Goal: Information Seeking & Learning: Learn about a topic

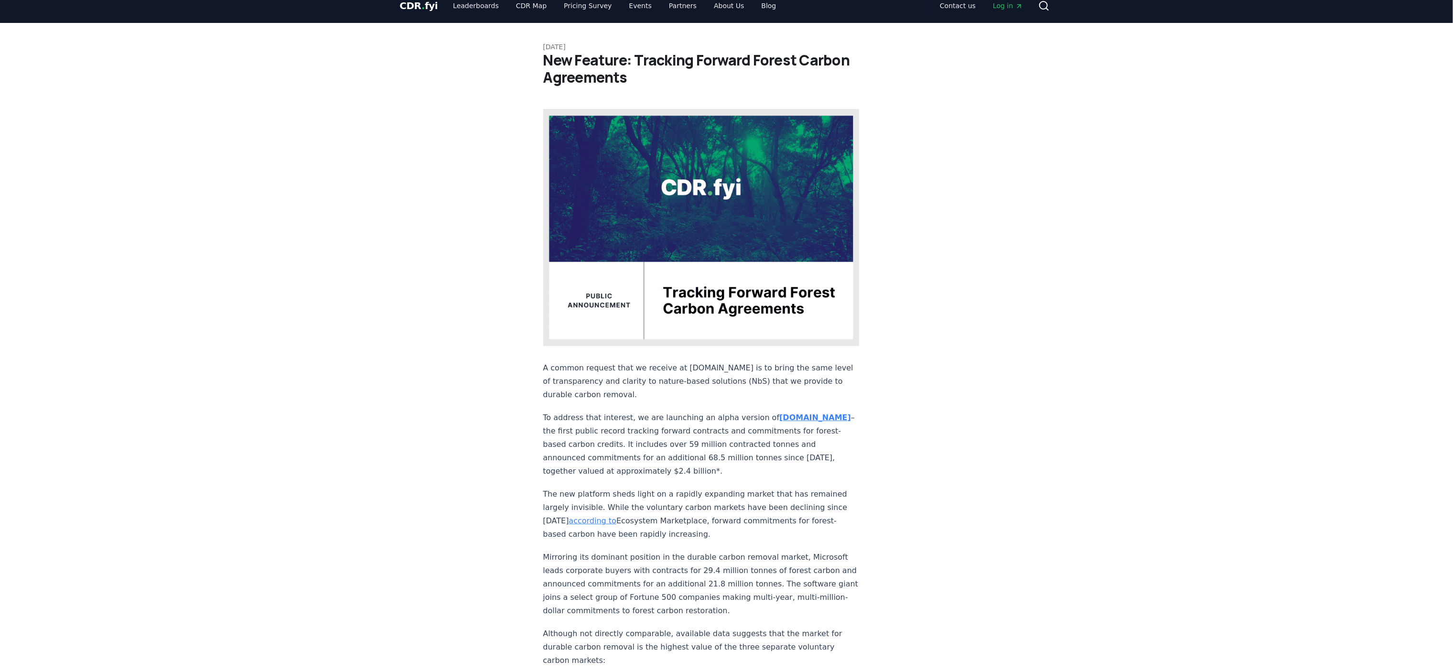
scroll to position [12, 0]
click at [779, 412] on strong "nbs.CDR.fyi" at bounding box center [815, 416] width 72 height 9
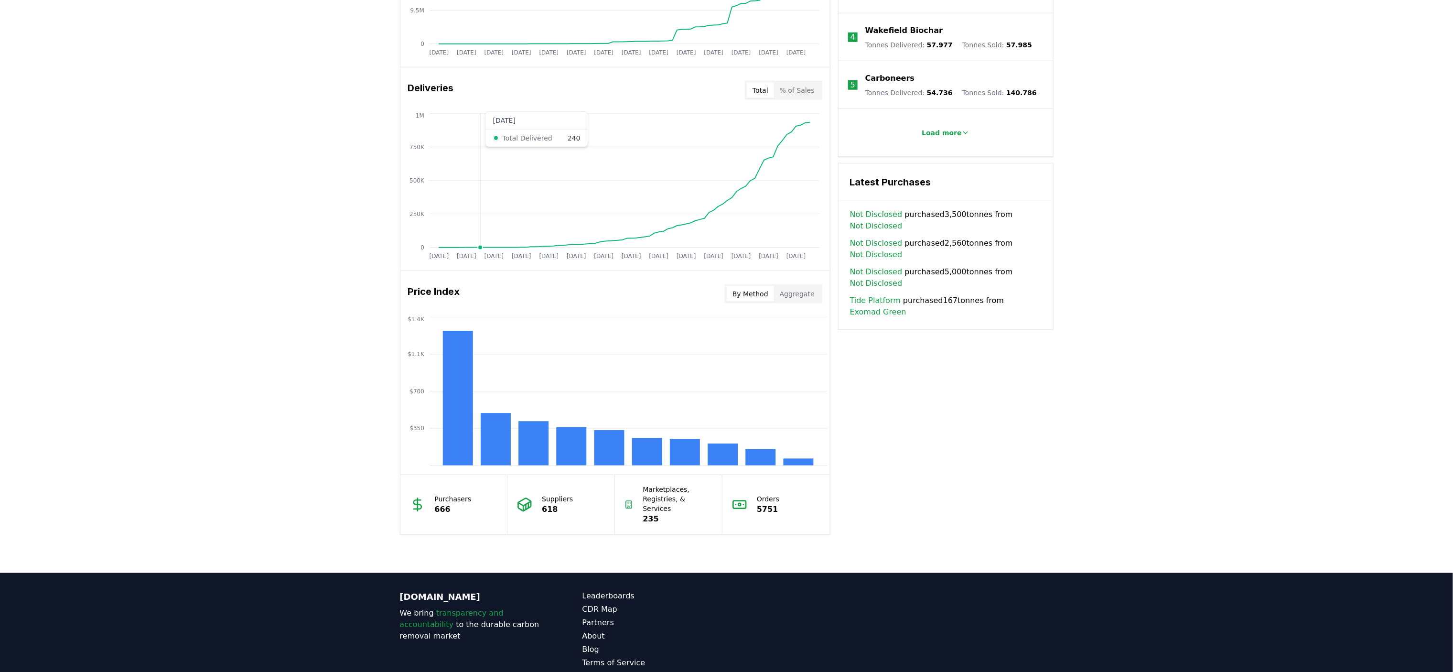
scroll to position [528, 0]
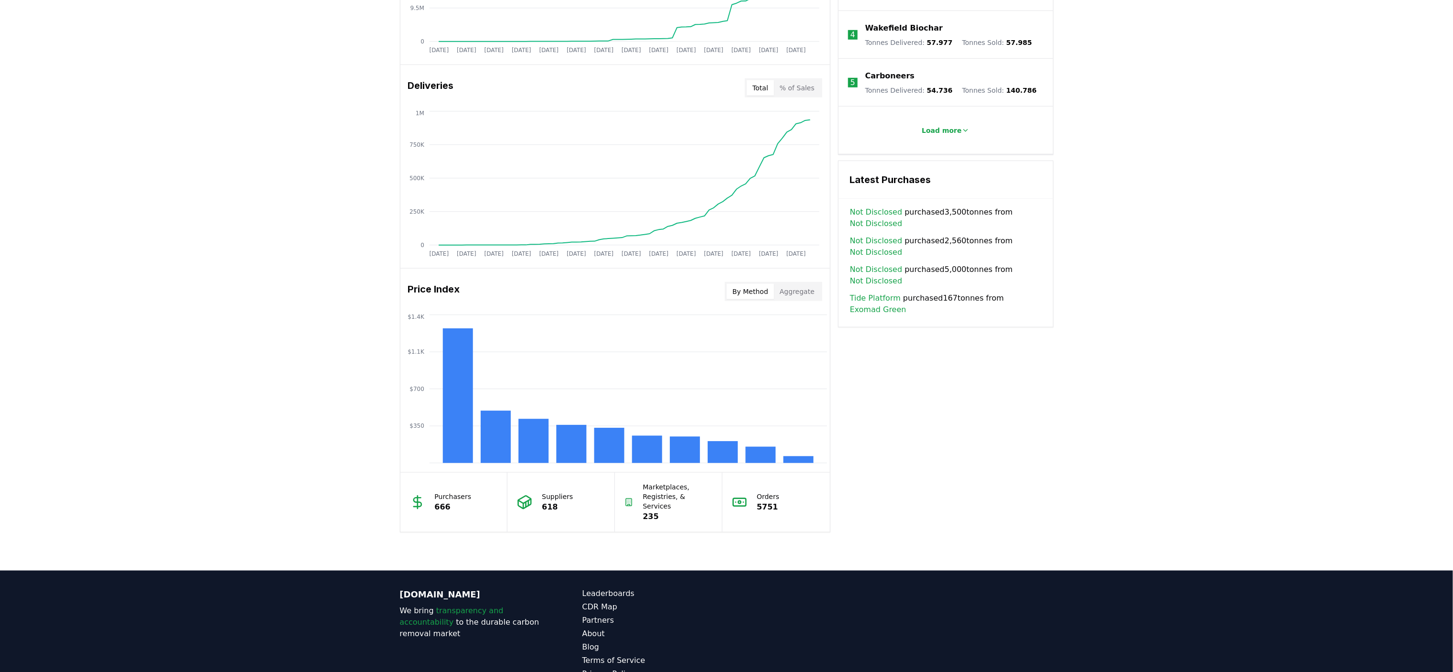
click at [791, 287] on button "Aggregate" at bounding box center [797, 291] width 46 height 15
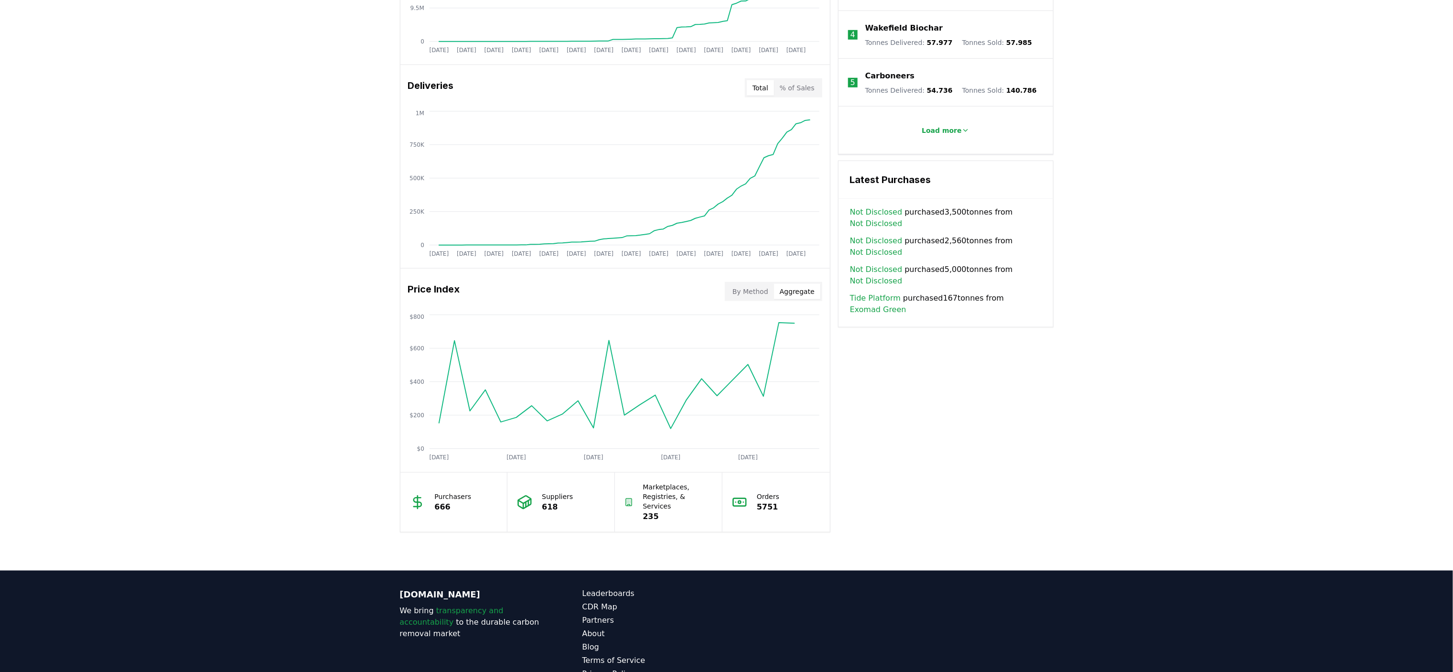
click at [753, 291] on button "By Method" at bounding box center [750, 291] width 47 height 15
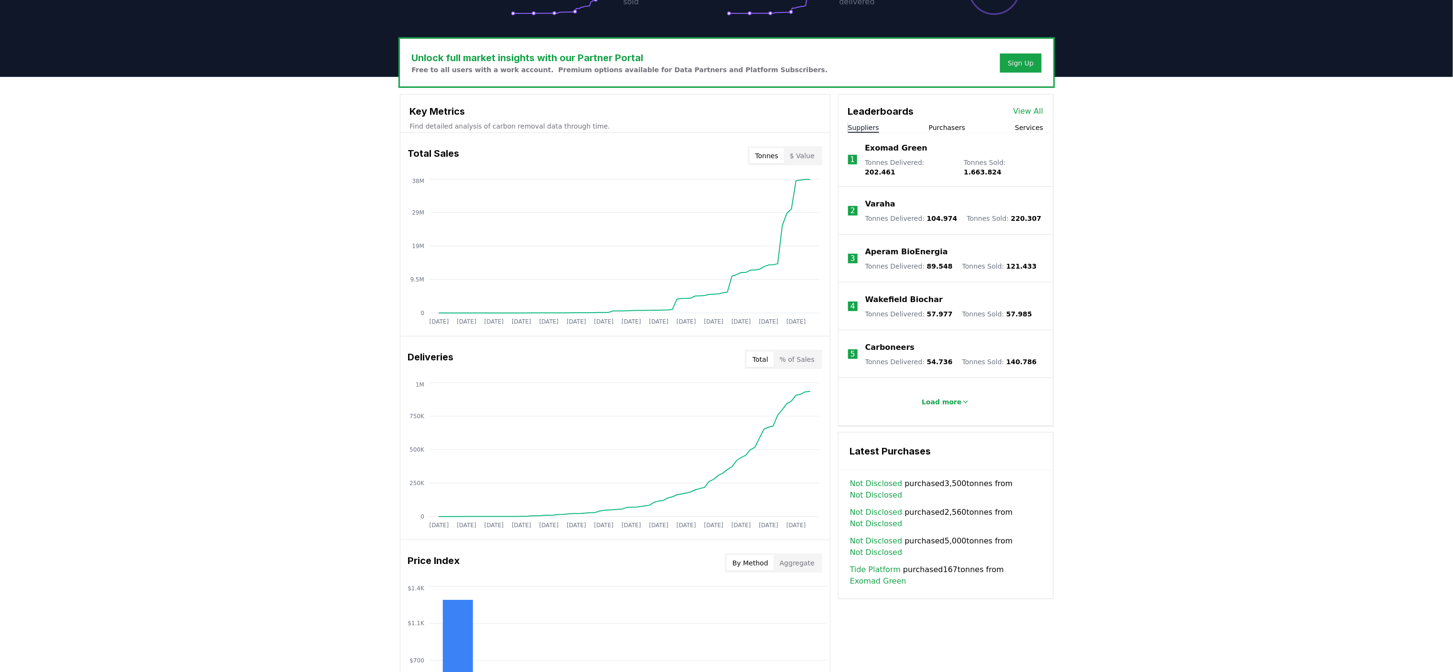
scroll to position [253, 0]
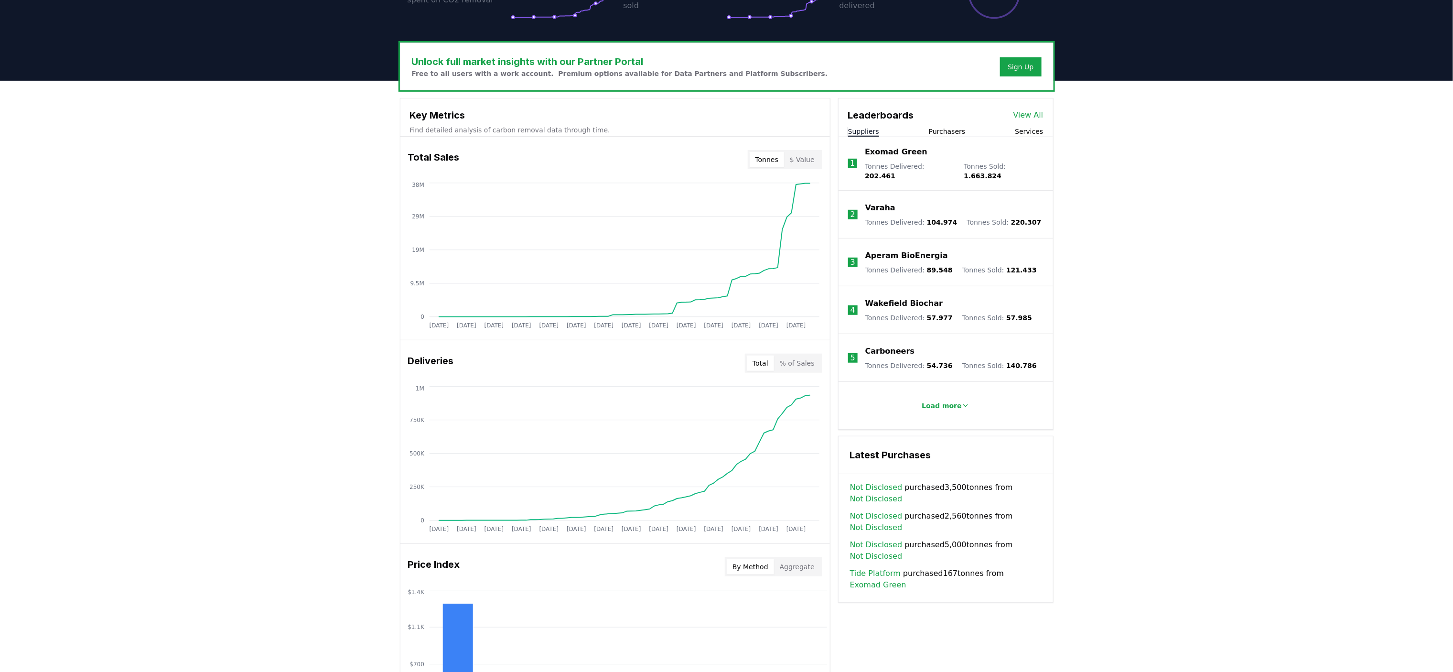
click at [880, 202] on p "Varaha" at bounding box center [880, 207] width 30 height 11
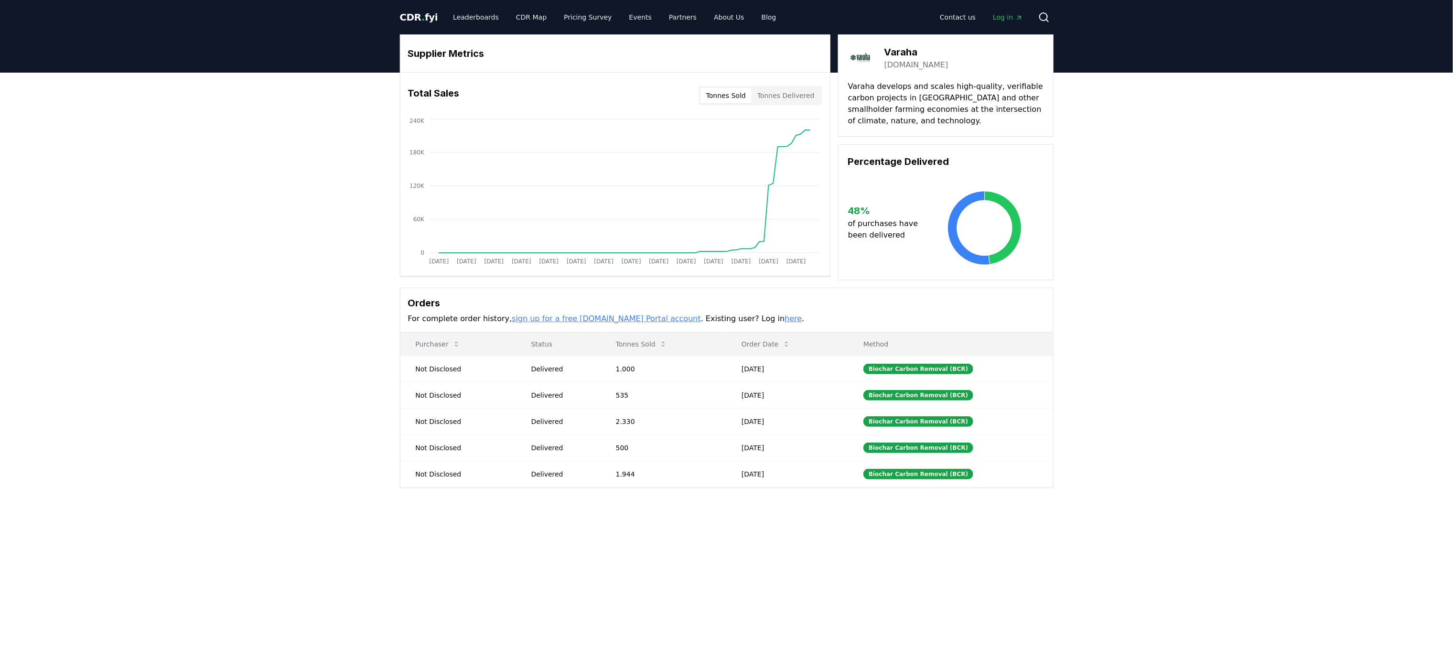
click at [798, 92] on button "Tonnes Delivered" at bounding box center [786, 95] width 69 height 15
click at [726, 93] on button "Tonnes Sold" at bounding box center [726, 95] width 51 height 15
click at [776, 89] on button "Tonnes Delivered" at bounding box center [786, 95] width 69 height 15
click at [739, 93] on button "Tonnes Sold" at bounding box center [726, 95] width 51 height 15
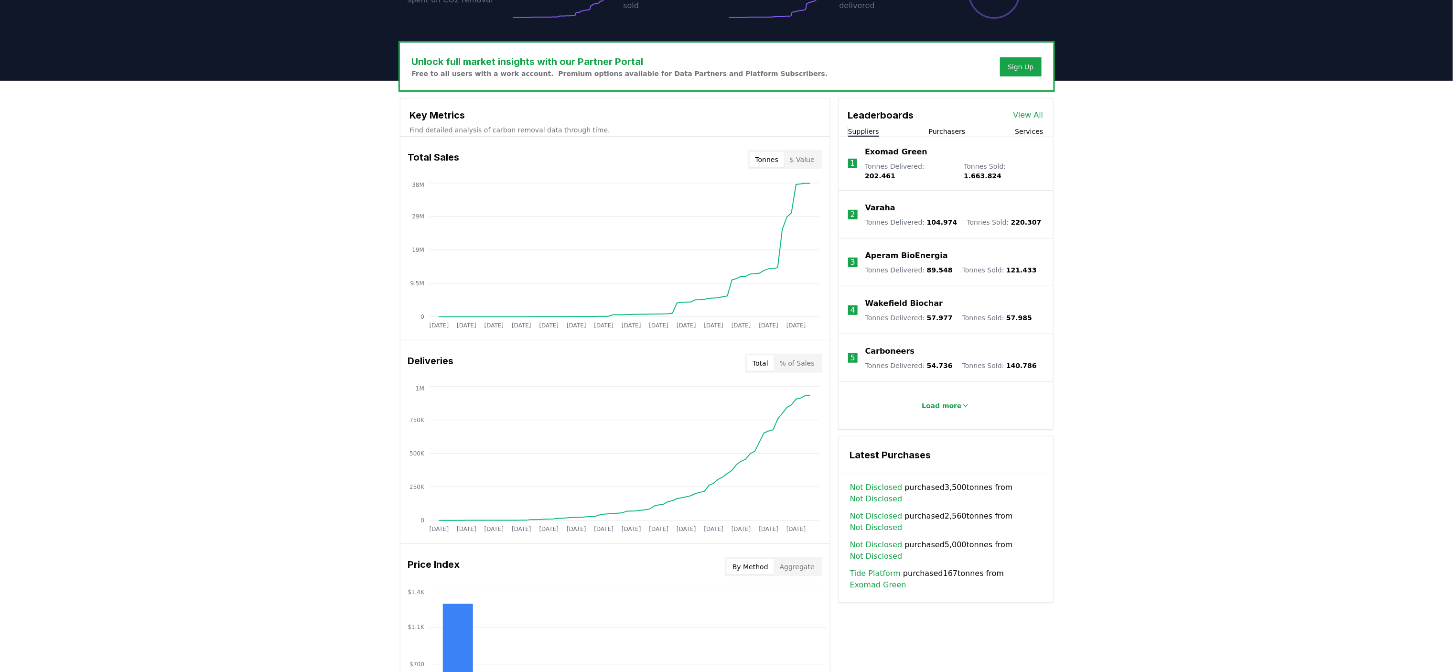
scroll to position [253, 0]
click at [305, 370] on div "Unlock full market insights with our Partner Portal Free to all users with a wo…" at bounding box center [726, 463] width 1453 height 765
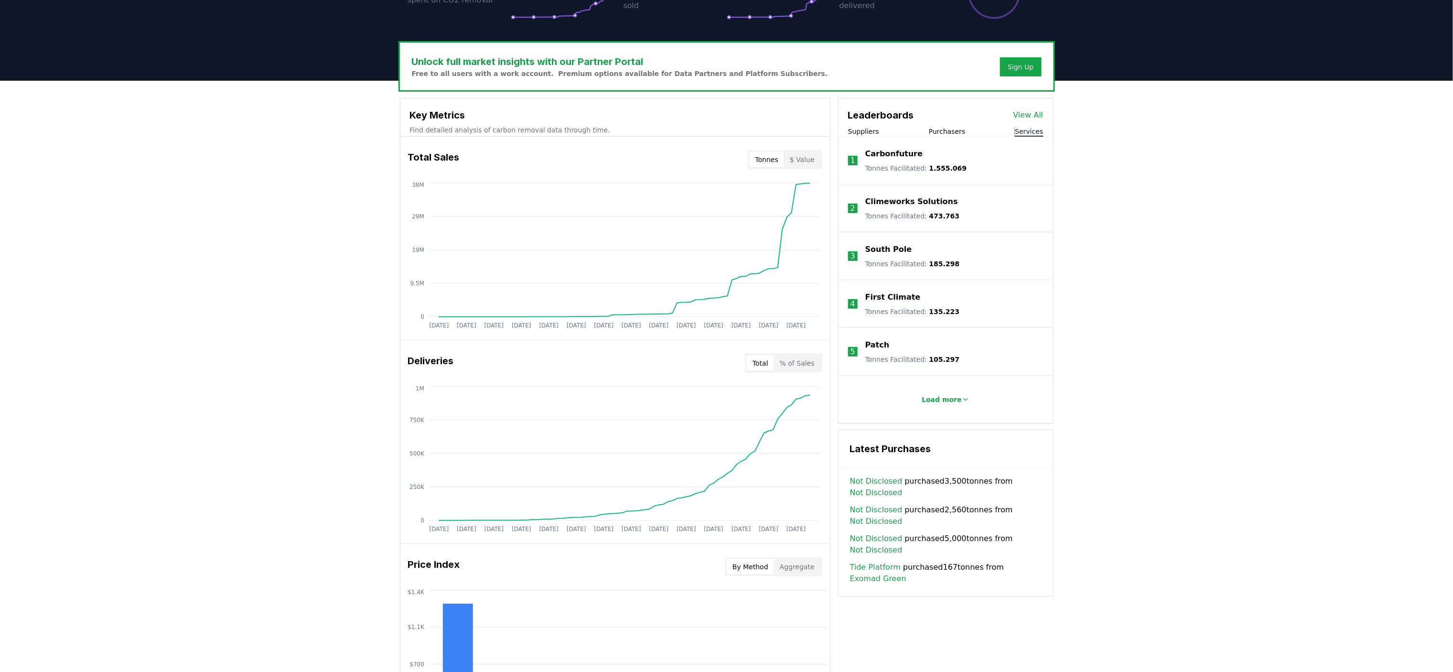
click at [1030, 129] on button "Services" at bounding box center [1029, 132] width 28 height 10
click at [1029, 115] on link "View All" at bounding box center [1029, 114] width 30 height 11
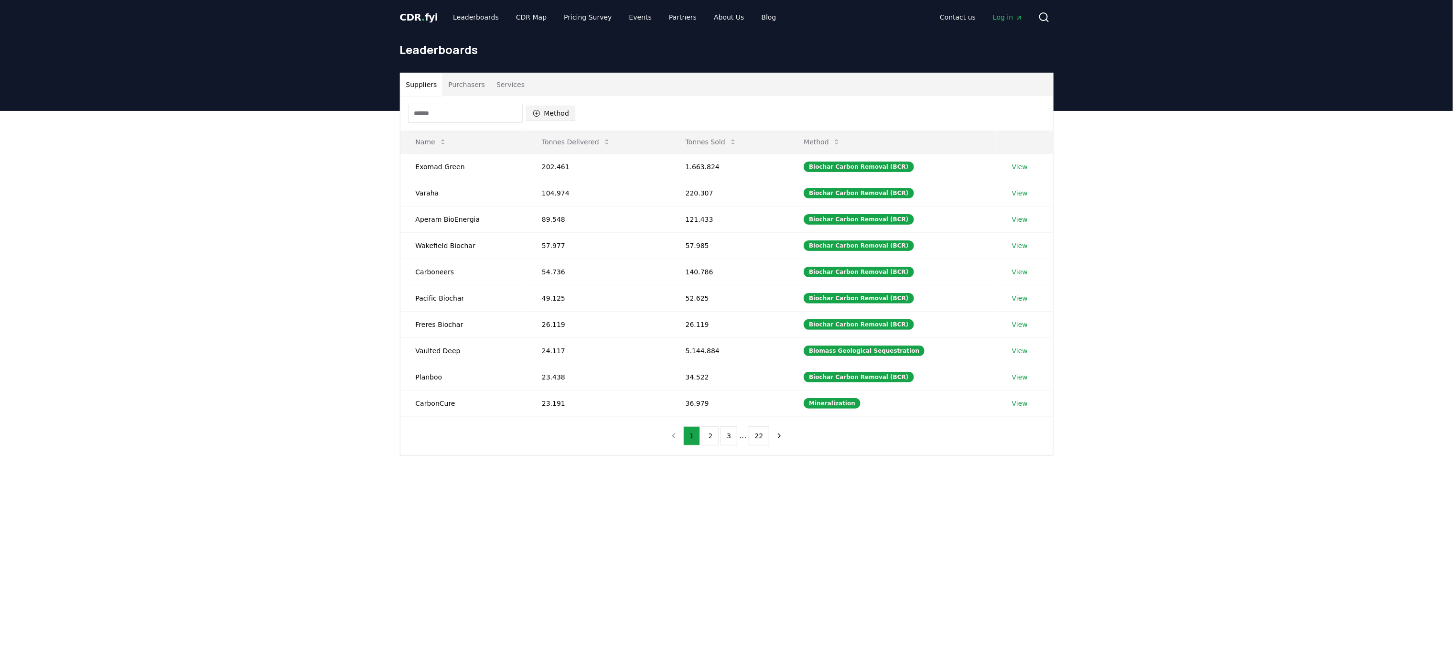
click at [533, 114] on icon "button" at bounding box center [537, 113] width 8 height 8
click at [264, 314] on div "Suppliers Purchasers Services Method Name Tonnes Delivered Tonnes Sold Method E…" at bounding box center [726, 302] width 1453 height 383
click at [579, 20] on link "Pricing Survey" at bounding box center [587, 17] width 63 height 17
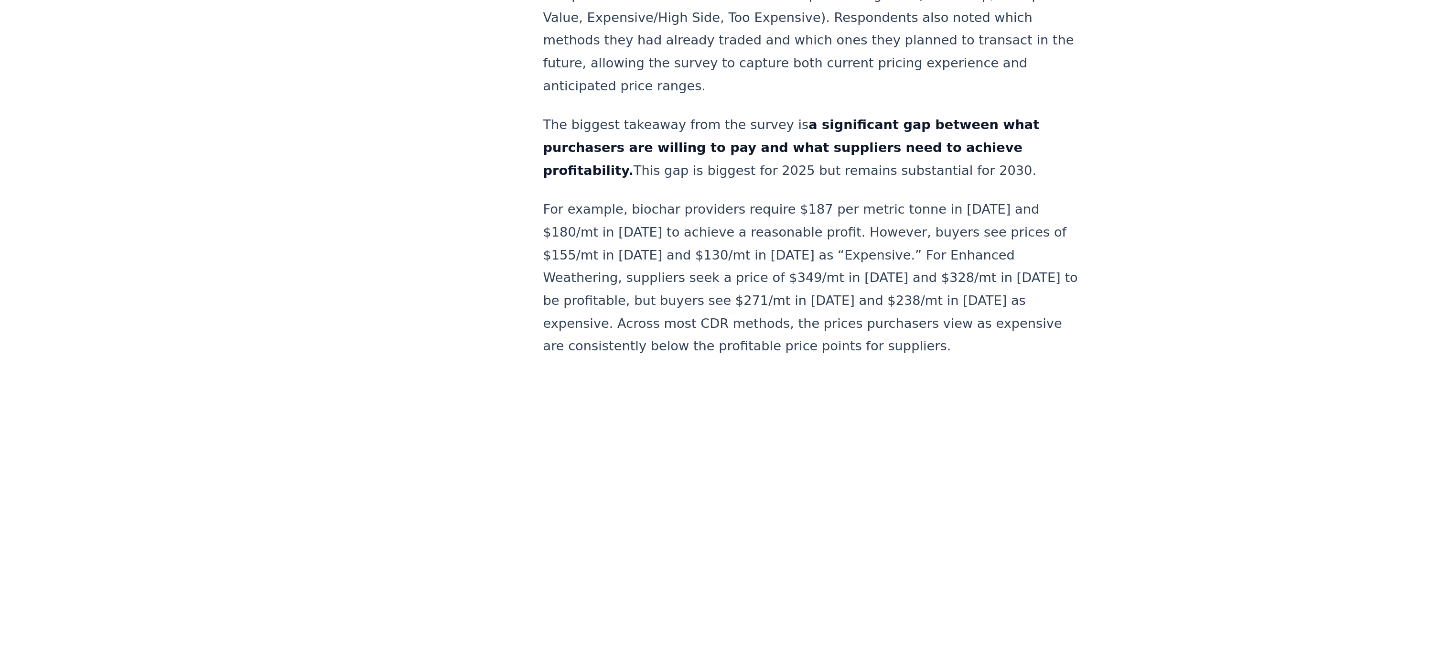
scroll to position [388, 0]
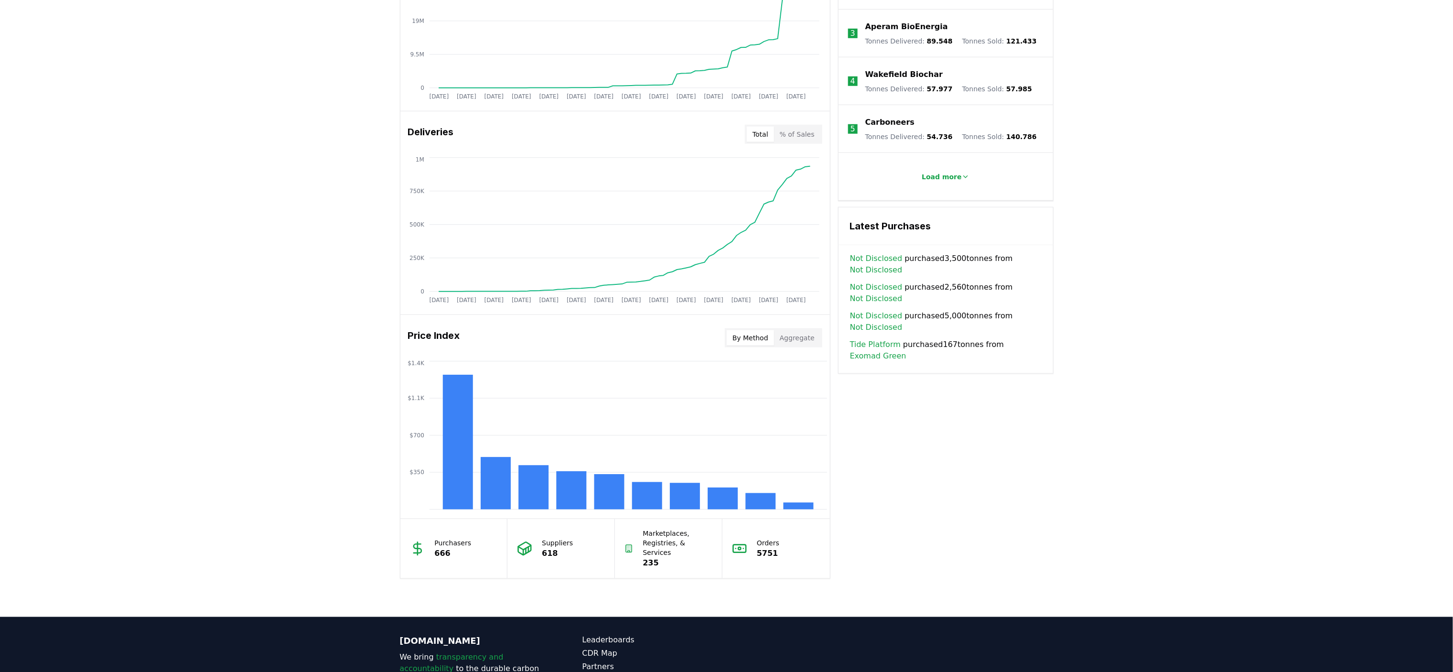
scroll to position [572, 0]
